Goal: Find contact information: Find contact information

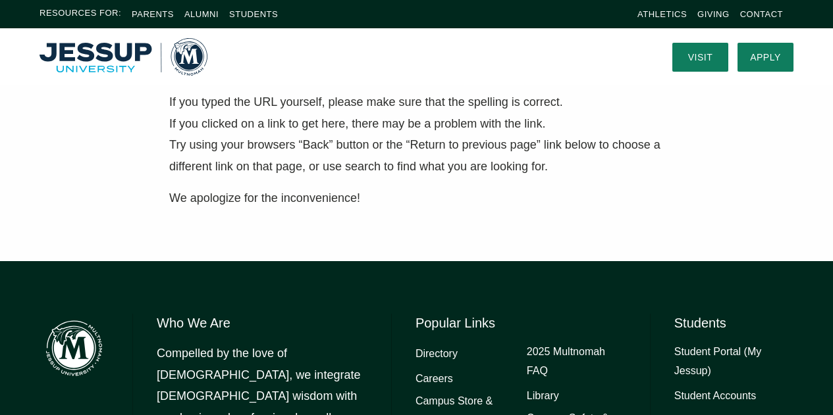
scroll to position [376, 0]
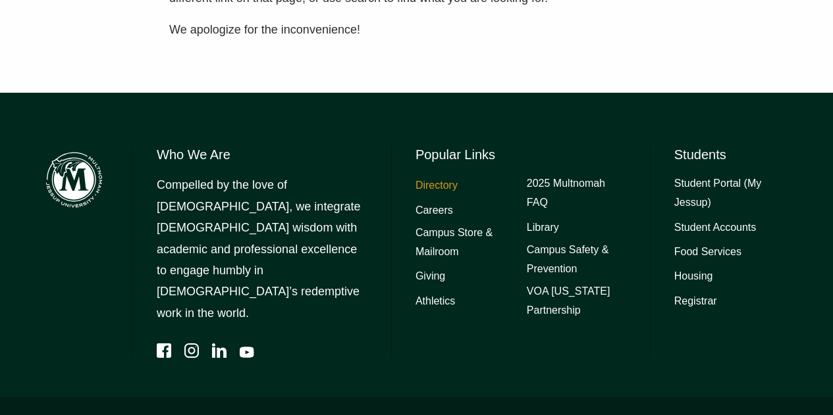
click at [441, 188] on link "Directory" at bounding box center [436, 185] width 42 height 19
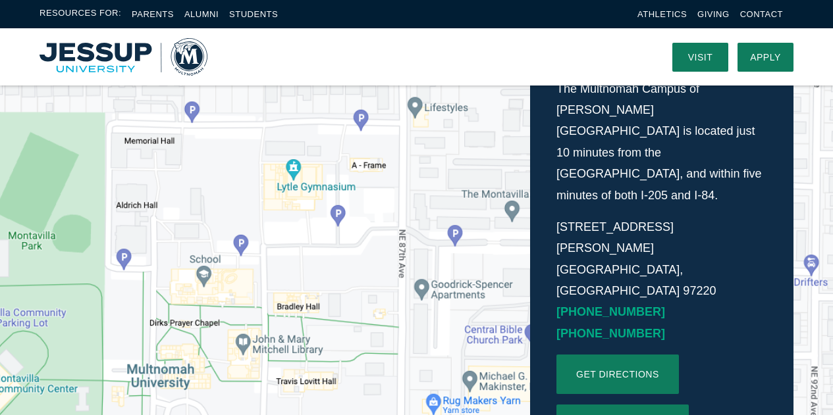
scroll to position [329, 0]
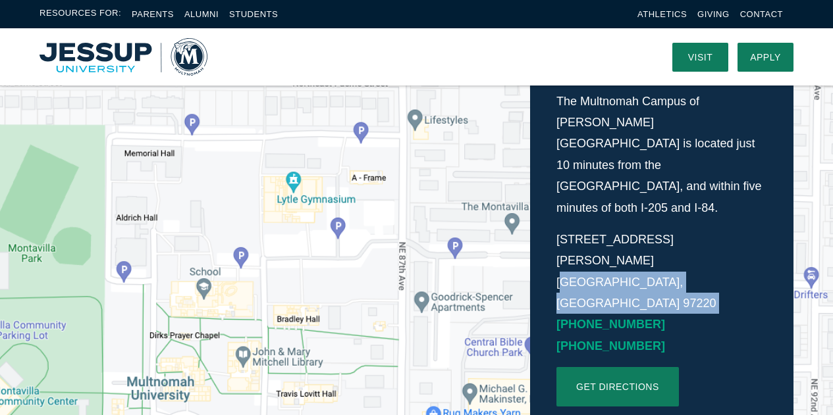
drag, startPoint x: 473, startPoint y: 219, endPoint x: 403, endPoint y: 238, distance: 72.3
click at [403, 238] on div "The Multnomah Campus of Jessup University is located just 10 minutes from the P…" at bounding box center [416, 273] width 833 height 557
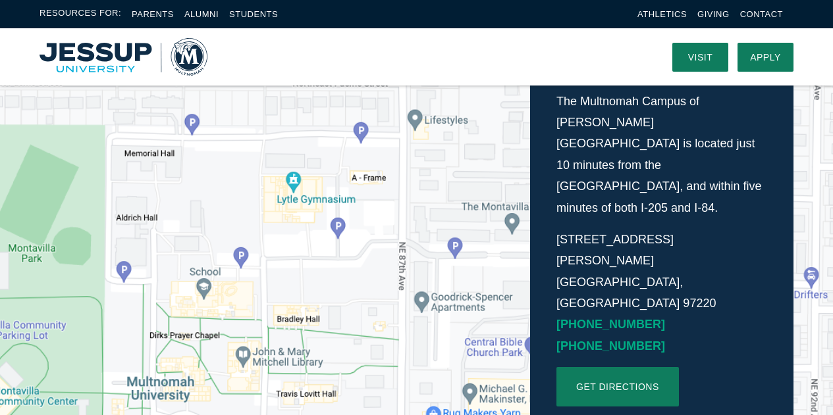
click at [575, 55] on nav at bounding box center [429, 56] width 445 height 57
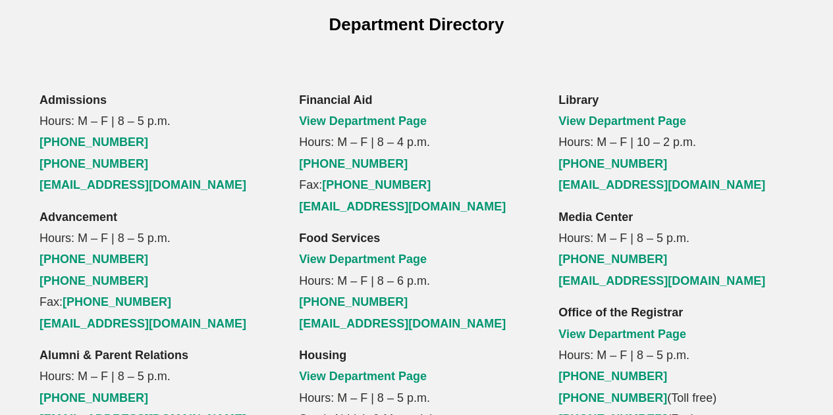
scroll to position [1053, 0]
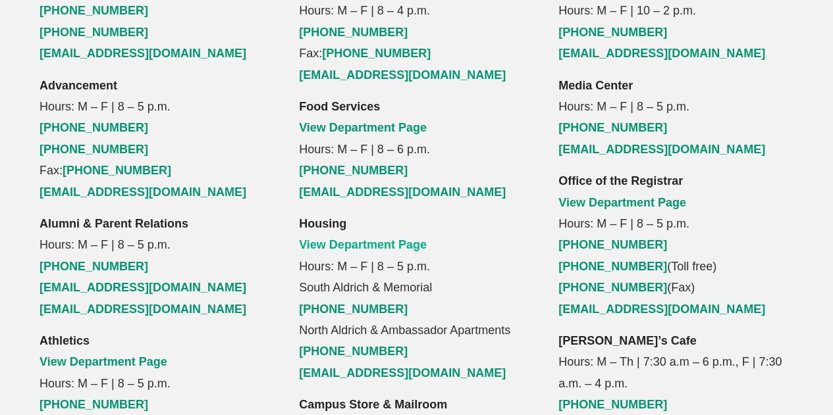
click at [355, 238] on link "View Department Page" at bounding box center [363, 244] width 128 height 13
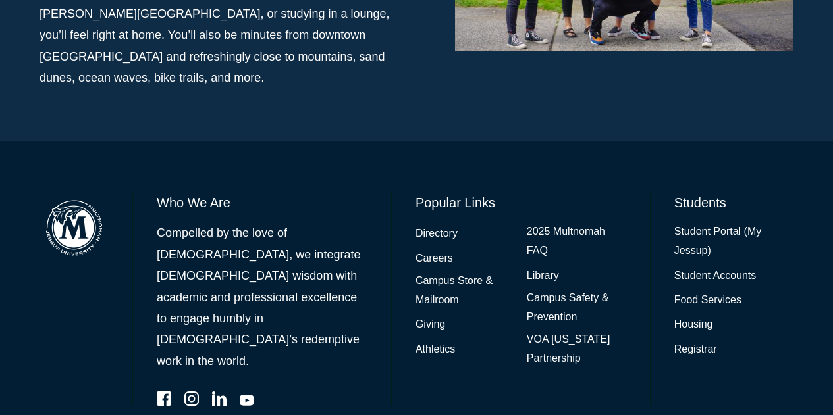
scroll to position [1100, 0]
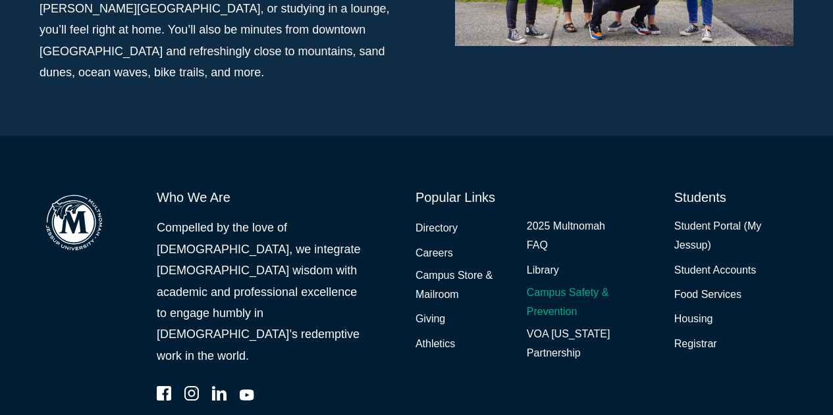
click at [590, 284] on link "Campus Safety & Prevention" at bounding box center [576, 303] width 99 height 38
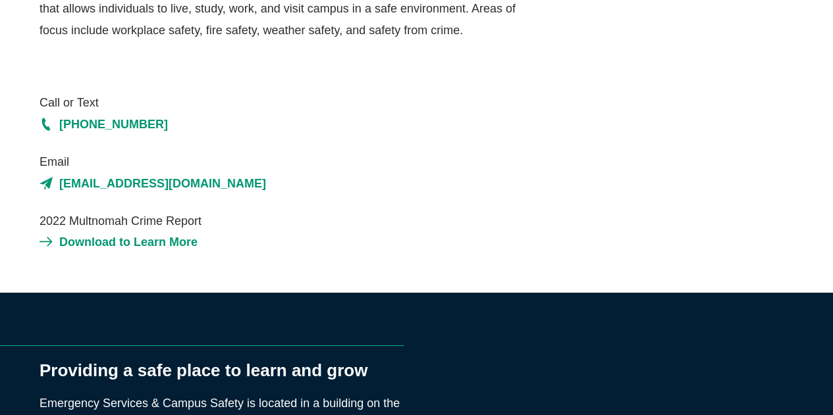
scroll to position [329, 0]
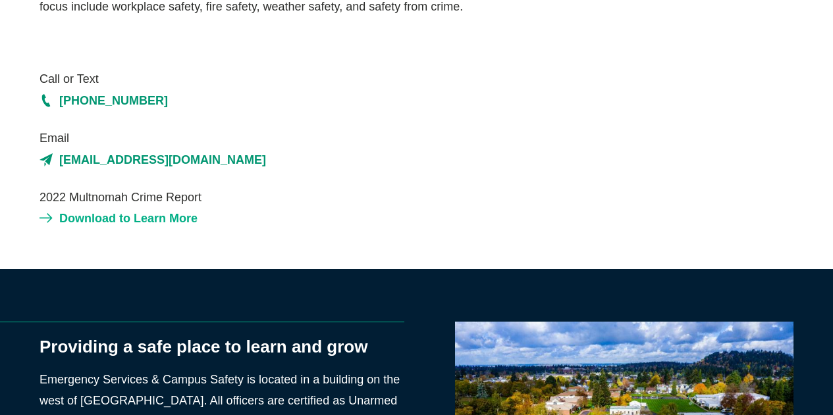
click at [104, 216] on link "Download to Learn More" at bounding box center [286, 218] width 494 height 21
